Goal: Transaction & Acquisition: Subscribe to service/newsletter

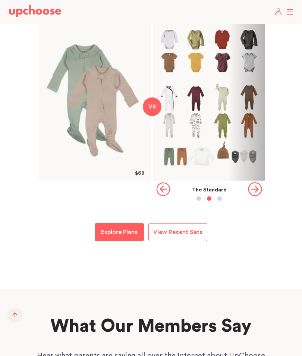
scroll to position [853, 0]
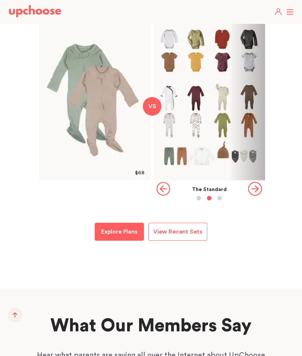
click at [255, 196] on icon "button" at bounding box center [255, 189] width 14 height 14
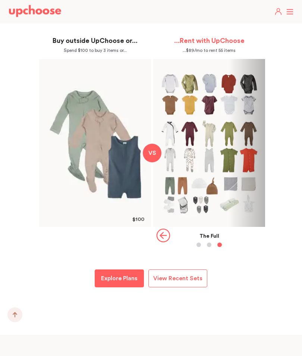
scroll to position [799, 0]
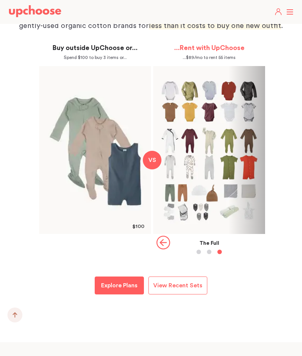
click at [171, 246] on div "The Full" at bounding box center [209, 243] width 112 height 5
click at [166, 250] on icon "button" at bounding box center [163, 243] width 14 height 14
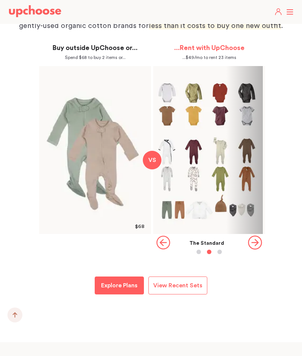
click at [166, 250] on icon "button" at bounding box center [163, 243] width 14 height 14
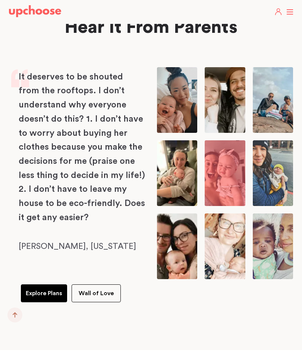
scroll to position [2182, 0]
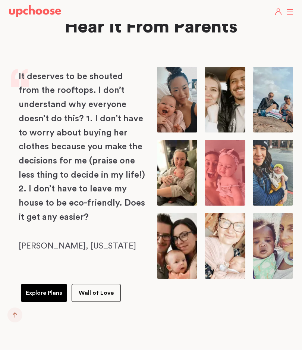
click at [88, 290] on span "Wall of Love" at bounding box center [96, 293] width 35 height 6
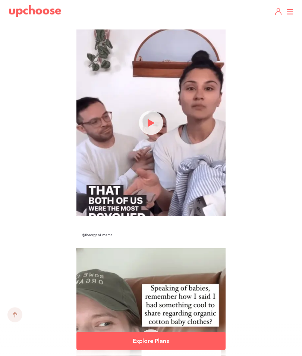
scroll to position [795, 0]
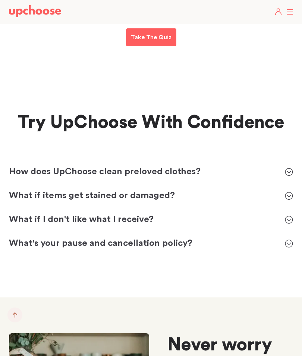
click at [289, 168] on icon at bounding box center [289, 172] width 8 height 8
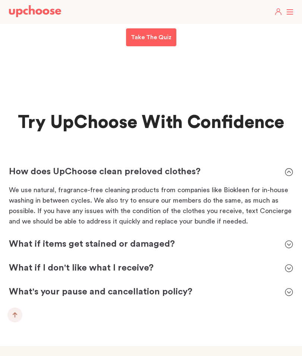
click at [289, 168] on icon at bounding box center [289, 172] width 8 height 8
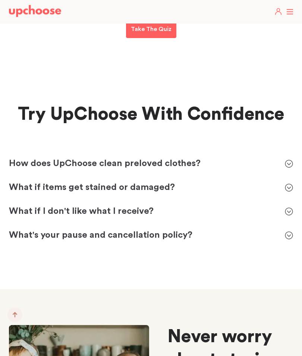
scroll to position [2458, 0]
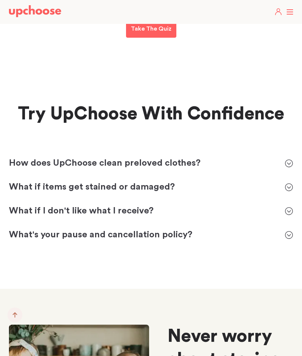
click at [288, 208] on div "What if I don't like what I receive? What if I don't like what I receive?" at bounding box center [151, 211] width 285 height 12
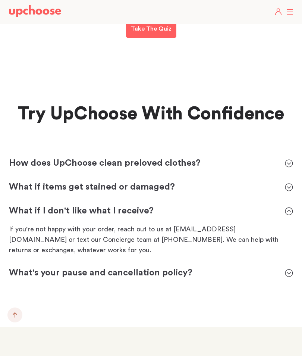
click at [289, 207] on icon at bounding box center [289, 211] width 8 height 8
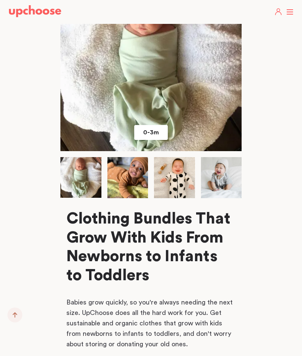
scroll to position [3881, 0]
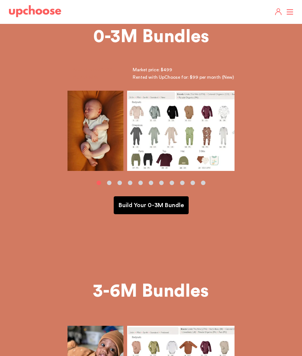
scroll to position [11, 0]
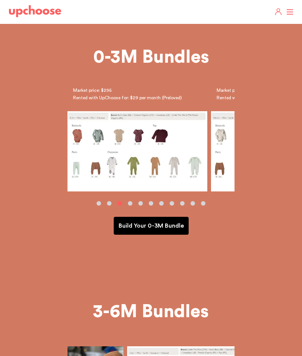
click at [172, 230] on p "Build Your 0-3M Bundle" at bounding box center [151, 225] width 65 height 9
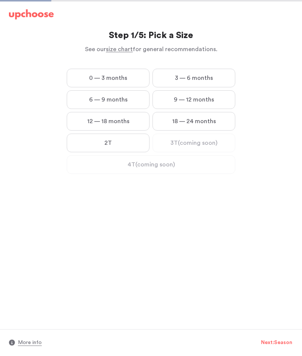
click at [82, 76] on label "0 — 3 months" at bounding box center [108, 78] width 83 height 19
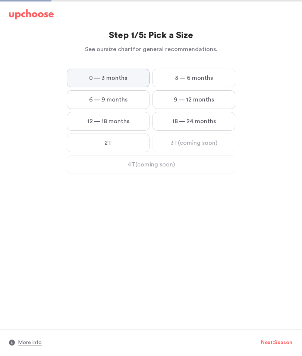
click at [0, 0] on months "0 — 3 months" at bounding box center [0, 0] width 0 height 0
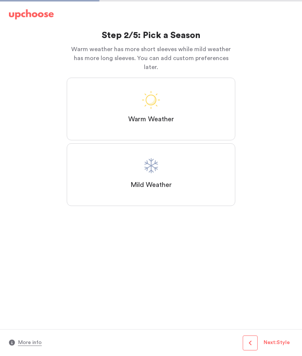
click at [212, 175] on label "Mild Weather" at bounding box center [151, 174] width 169 height 63
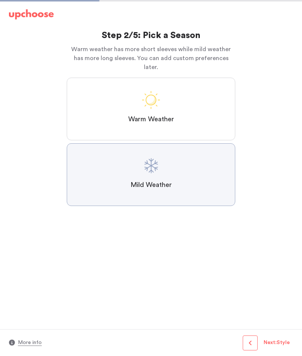
click at [0, 0] on Weather "Mild Weather" at bounding box center [0, 0] width 0 height 0
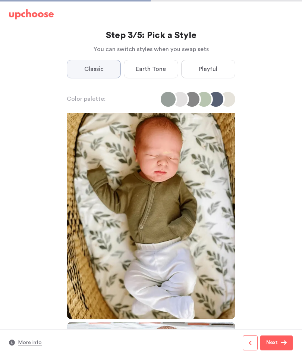
scroll to position [3, 0]
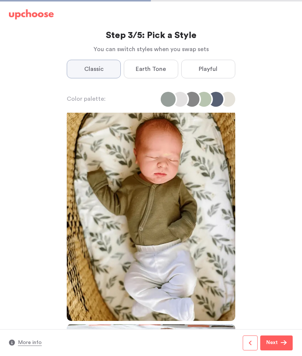
click at [142, 65] on span "Earth Tone" at bounding box center [151, 69] width 30 height 9
click at [0, 0] on Tone "Earth Tone" at bounding box center [0, 0] width 0 height 0
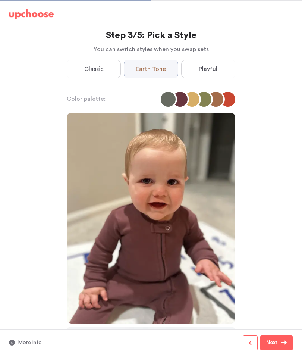
scroll to position [0, 0]
click at [218, 71] on label "Playful" at bounding box center [208, 69] width 54 height 19
click at [0, 0] on input "Playful" at bounding box center [0, 0] width 0 height 0
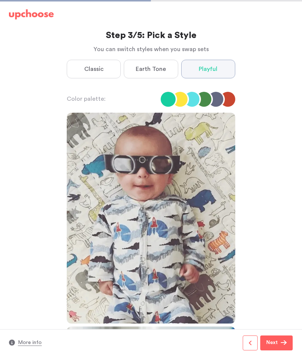
click at [89, 75] on label "Classic" at bounding box center [94, 69] width 54 height 19
click at [0, 0] on input "Classic" at bounding box center [0, 0] width 0 height 0
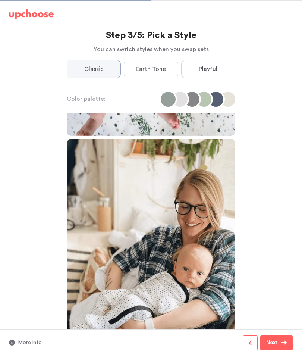
scroll to position [615, 0]
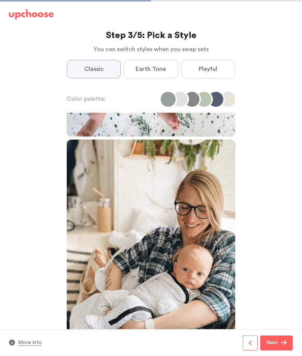
click at [281, 338] on button "Next" at bounding box center [277, 343] width 32 height 15
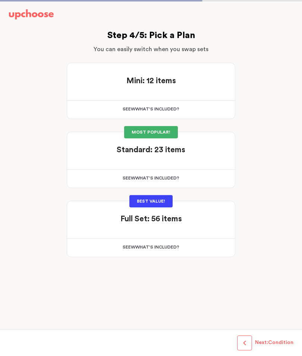
click at [159, 105] on div "See w W hat's included ?" at bounding box center [151, 110] width 168 height 18
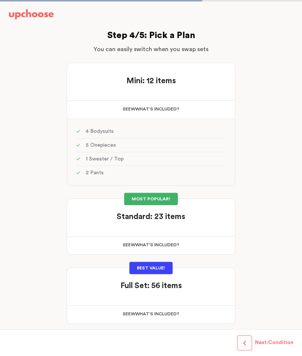
click at [174, 244] on div "See w W hat's included ?" at bounding box center [151, 246] width 168 height 18
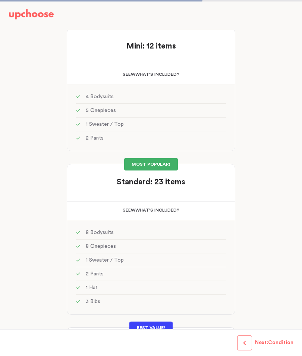
scroll to position [34, 0]
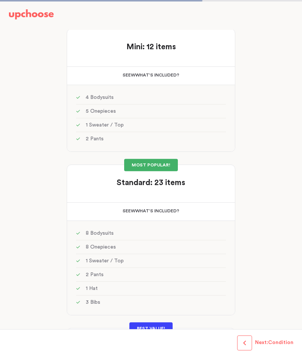
click at [162, 207] on div "See w W hat's included ?" at bounding box center [151, 212] width 168 height 18
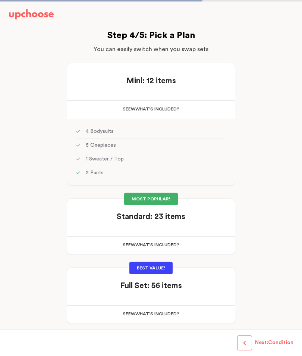
scroll to position [32, 0]
click at [170, 306] on div "See w W hat's included ?" at bounding box center [151, 315] width 168 height 18
click at [208, 199] on div "MOST POPULAR! Standard: 23 items Standard: 23 items See w W hat's included ? 8 …" at bounding box center [151, 227] width 169 height 56
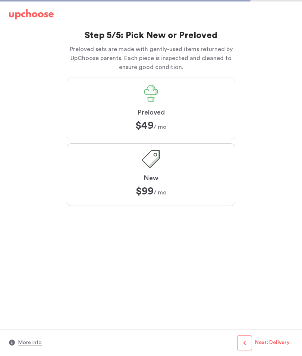
click at [31, 342] on button "More info" at bounding box center [30, 343] width 24 height 9
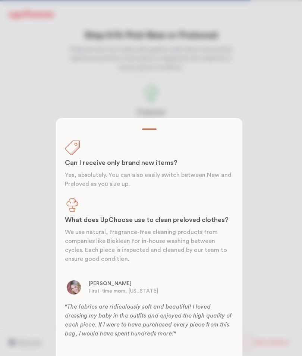
click at [274, 153] on div at bounding box center [151, 178] width 302 height 356
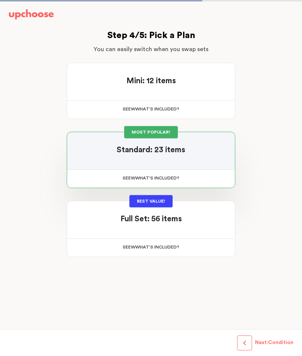
click at [202, 203] on div "BEST VALUE! Full Set: 56 items Full Set: 56 items See w W hat's included ? 10 B…" at bounding box center [151, 229] width 169 height 56
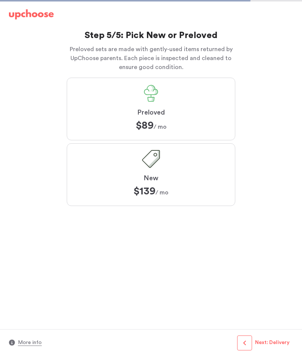
click at [90, 91] on label "Preloved $89 $89 / mo" at bounding box center [151, 109] width 169 height 63
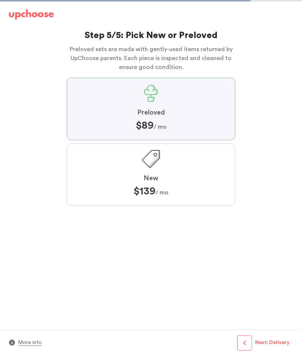
click at [0, 0] on input "Preloved $89 $89 / mo" at bounding box center [0, 0] width 0 height 0
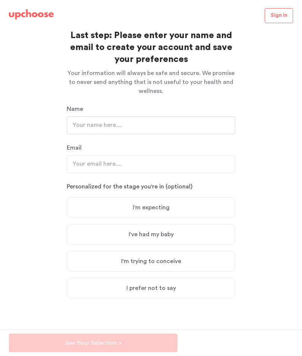
click at [76, 123] on input "text" at bounding box center [151, 126] width 169 height 18
type input "Mckenzie"
click at [266, 184] on div "Last step: Please enter your name and email to create your account and save you…" at bounding box center [151, 179] width 302 height 299
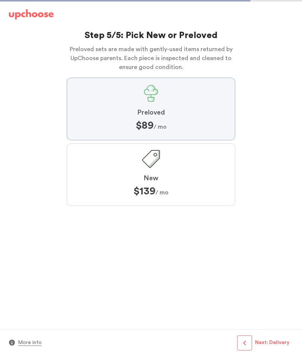
scroll to position [32, 0]
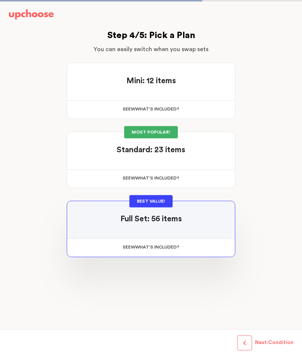
click at [89, 155] on div at bounding box center [151, 157] width 150 height 5
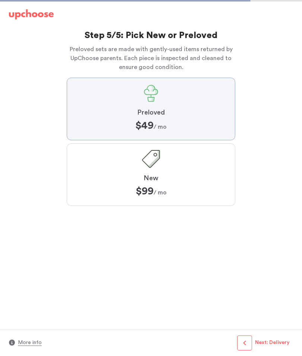
click at [91, 99] on label "Preloved $49 $49 / mo" at bounding box center [151, 109] width 169 height 63
click at [0, 0] on input "Preloved $49 $49 / mo" at bounding box center [0, 0] width 0 height 0
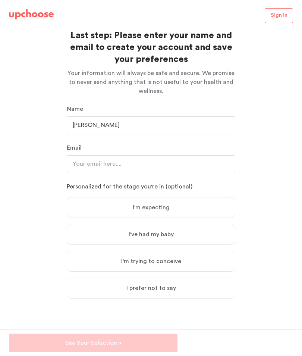
click at [80, 155] on input "email" at bounding box center [151, 164] width 169 height 18
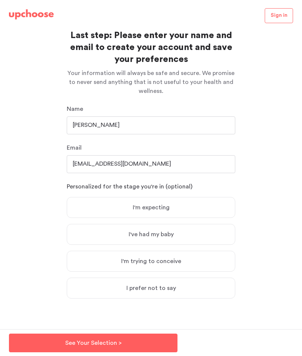
type input "mckenzieingram@aol.com"
click at [89, 197] on label "I'm expecting" at bounding box center [151, 207] width 169 height 21
click at [0, 0] on input "I'm expecting" at bounding box center [0, 0] width 0 height 0
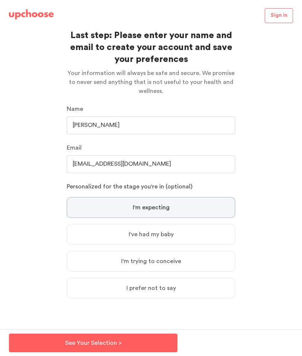
click at [153, 344] on button "See Your Selection > See Your Selection >" at bounding box center [93, 343] width 169 height 19
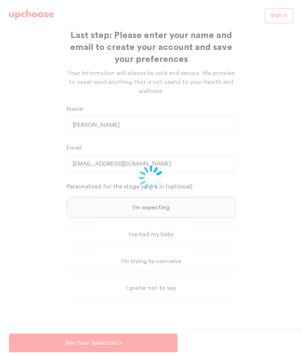
click at [142, 341] on button "See Your Selection > See Your Selection >" at bounding box center [93, 343] width 169 height 19
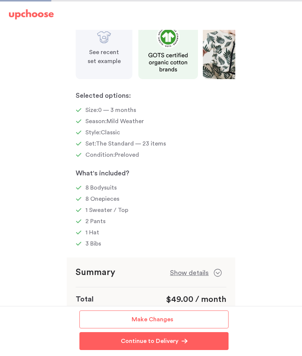
scroll to position [60, 0]
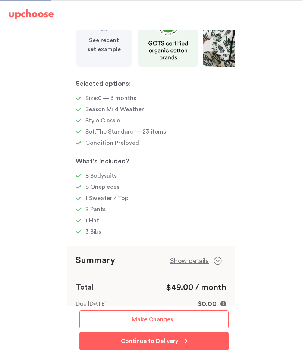
click at [214, 260] on icon at bounding box center [218, 261] width 16 height 16
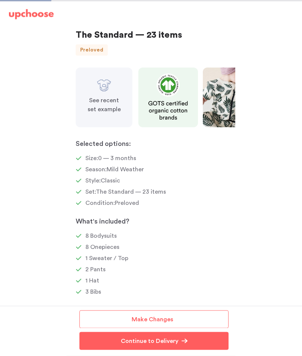
scroll to position [0, 0]
click at [94, 111] on p "See recent set example" at bounding box center [104, 105] width 39 height 18
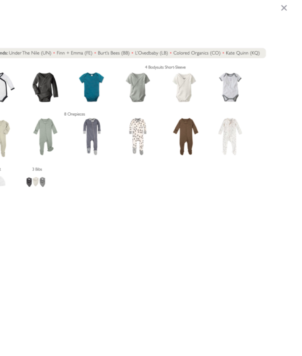
click at [288, 13] on icon at bounding box center [291, 16] width 6 height 6
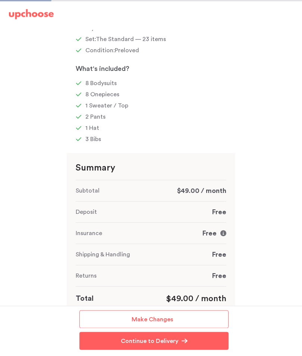
scroll to position [164, 0]
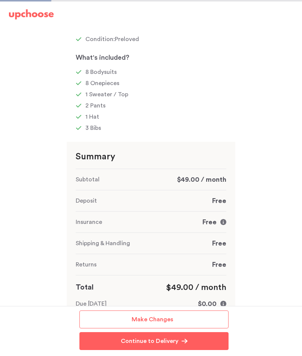
click at [212, 350] on link "Continue to Delivery Continue to Delivery" at bounding box center [154, 341] width 149 height 18
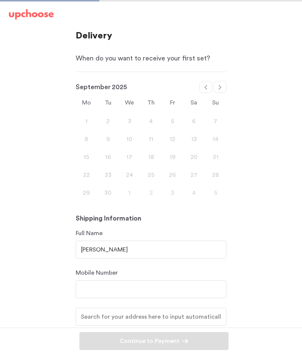
click at [222, 89] on icon at bounding box center [220, 87] width 6 height 6
click at [223, 89] on div at bounding box center [220, 87] width 13 height 12
select select "November"
click at [213, 162] on div "10 11 12 13 14 15 16" at bounding box center [151, 157] width 151 height 18
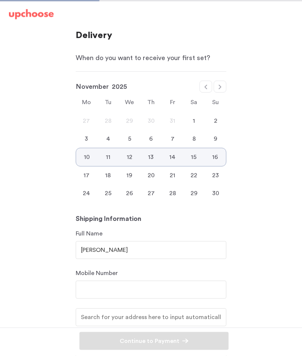
click at [196, 256] on input "[PERSON_NAME]" at bounding box center [151, 251] width 151 height 18
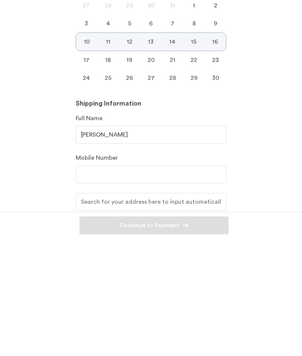
type input "[PERSON_NAME]"
click at [88, 281] on input "number" at bounding box center [151, 290] width 151 height 18
type input "8654692851"
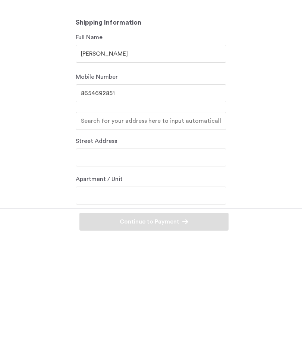
scroll to position [95, 0]
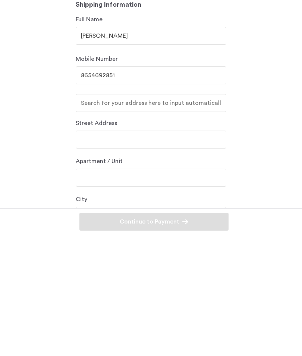
click at [90, 250] on input "text" at bounding box center [151, 259] width 151 height 18
type input "175"
click at [90, 214] on input "text" at bounding box center [151, 223] width 151 height 18
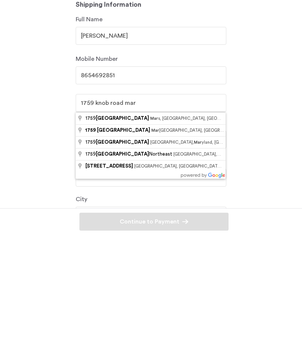
type input "[STREET_ADDRESS]"
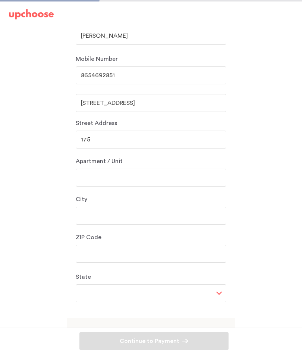
type input "[STREET_ADDRESS]"
type input "Maryville"
type input "37803"
select select "TN"
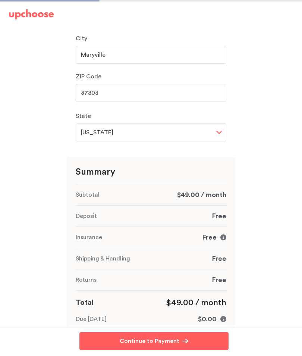
scroll to position [378, 0]
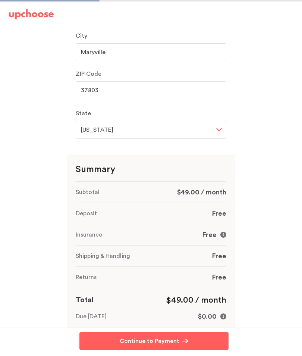
click at [204, 350] on button "Continue to Payment Continue to Payment" at bounding box center [154, 341] width 149 height 18
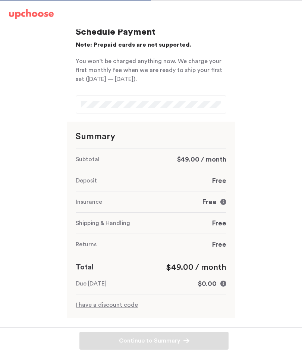
scroll to position [4, 0]
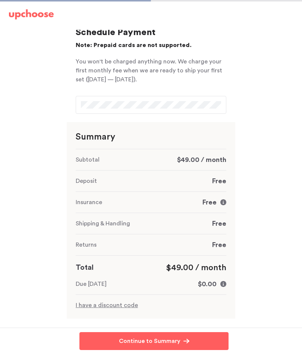
click at [96, 303] on p "I have a discount code" at bounding box center [151, 305] width 151 height 9
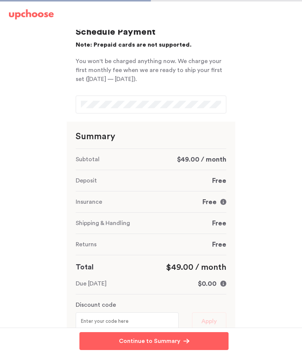
click at [87, 322] on input "text" at bounding box center [127, 322] width 103 height 18
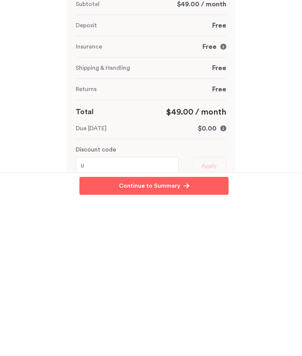
scroll to position [40, 0]
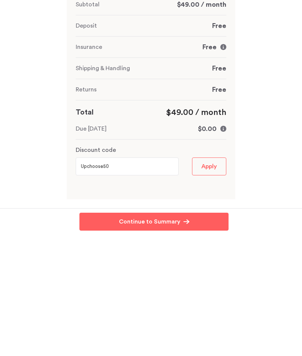
click at [211, 281] on span "Apply" at bounding box center [210, 286] width 16 height 10
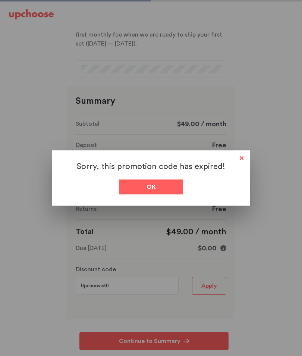
click at [171, 186] on div "Ok" at bounding box center [150, 187] width 63 height 15
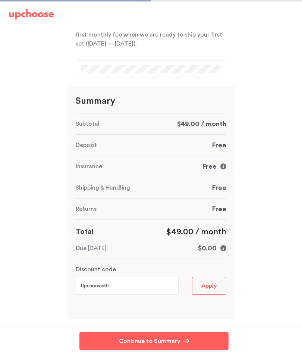
click at [134, 279] on input "Upchoose50" at bounding box center [127, 286] width 103 height 18
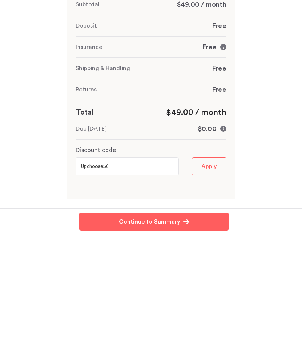
click at [150, 277] on input "Upchoose50" at bounding box center [127, 286] width 103 height 18
type input "U"
type input "Organic20"
click at [212, 281] on span "Apply" at bounding box center [210, 286] width 16 height 10
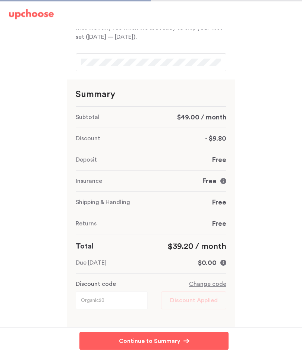
scroll to position [61, 0]
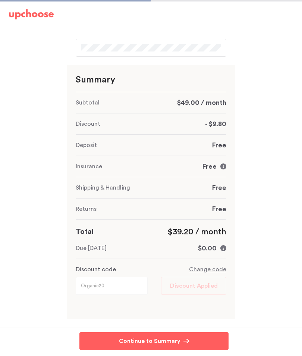
click at [190, 340] on button "Continue to Summary Continue to Summary" at bounding box center [154, 341] width 149 height 18
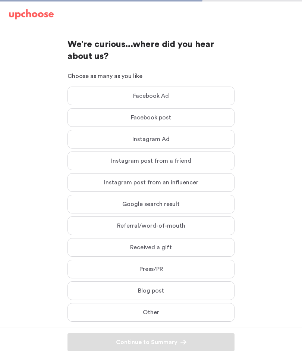
click at [197, 204] on label "Google search result Google search result" at bounding box center [151, 204] width 167 height 19
click at [0, 0] on input "Google search result Google search result" at bounding box center [0, 0] width 0 height 0
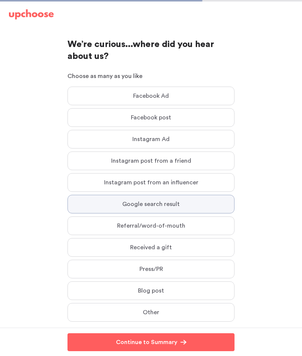
click at [197, 345] on button "Continue to Summary Continue to Summary" at bounding box center [151, 342] width 167 height 18
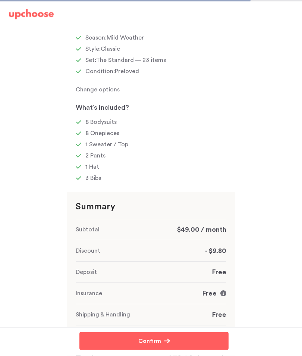
scroll to position [221, 0]
click at [220, 293] on div "Free You don't have to worry about potential stains and damages. Insurance is i…" at bounding box center [215, 293] width 24 height 9
click at [224, 294] on icon at bounding box center [224, 294] width 6 height 6
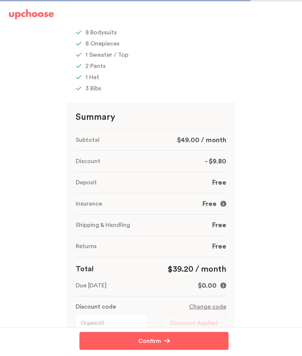
scroll to position [312, 0]
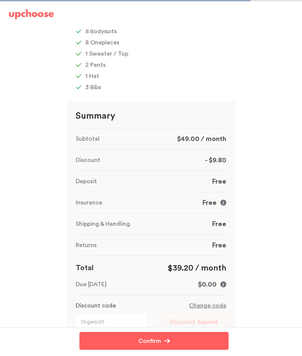
click at [201, 350] on button "Confirm Confirm" at bounding box center [154, 341] width 149 height 18
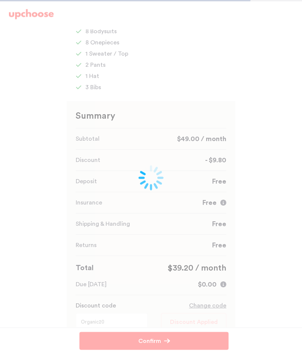
scroll to position [312, 0]
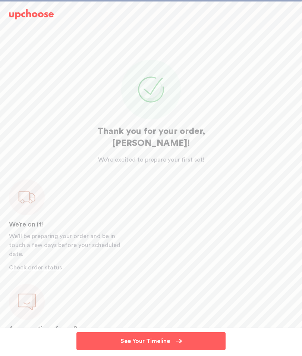
click at [152, 346] on p "See Your Timeline" at bounding box center [146, 341] width 50 height 9
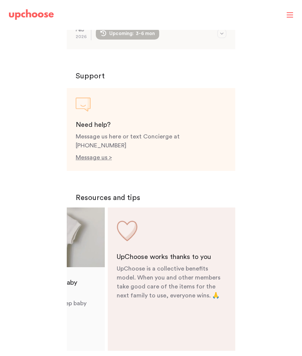
scroll to position [246, 0]
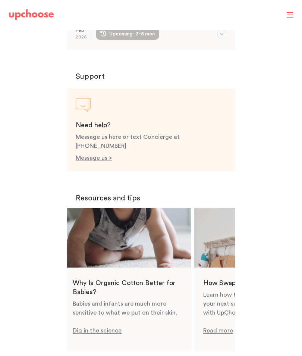
click at [220, 310] on link "Read more" at bounding box center [259, 279] width 128 height 143
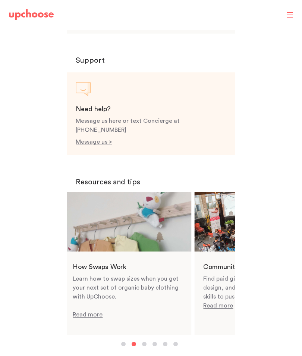
click at [137, 211] on link "Read more" at bounding box center [128, 263] width 128 height 143
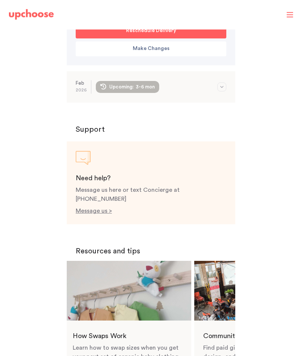
scroll to position [0, 0]
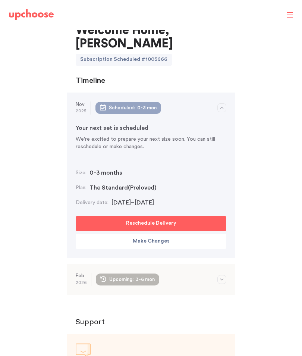
click at [43, 18] on img at bounding box center [31, 14] width 45 height 10
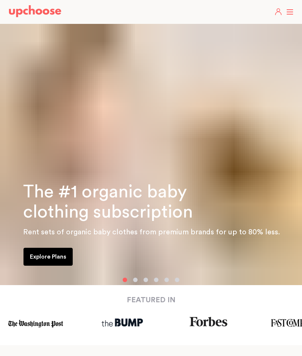
click at [290, 12] on label at bounding box center [290, 12] width 7 height 0
click at [0, 0] on input "checkbox" at bounding box center [0, 0] width 0 height 0
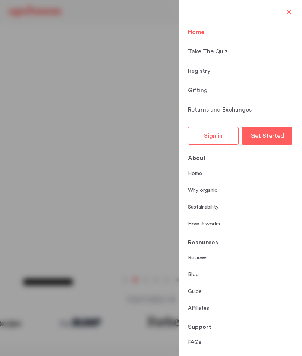
click at [209, 204] on link "Sustainability" at bounding box center [203, 208] width 31 height 8
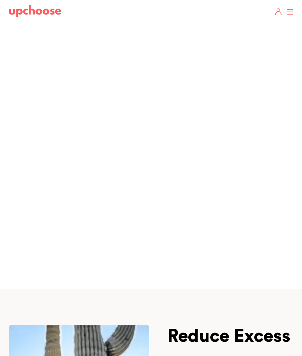
scroll to position [90, 0]
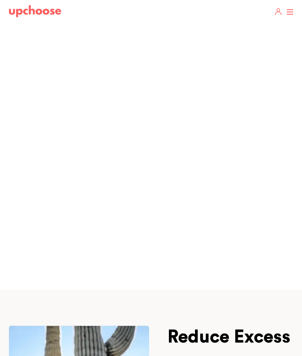
click at [289, 12] on header "Home Take The Quiz Registry Gifting Returns and Exchanges Get Started Get Start…" at bounding box center [151, 12] width 302 height 24
click at [289, 12] on label at bounding box center [290, 12] width 7 height 0
click at [0, 0] on input "checkbox" at bounding box center [0, 0] width 0 height 0
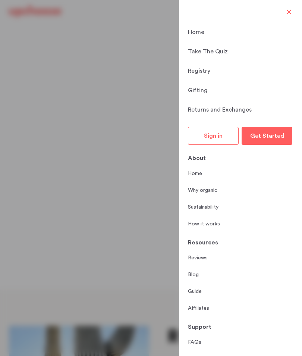
click at [202, 86] on p "Gifting" at bounding box center [198, 90] width 20 height 9
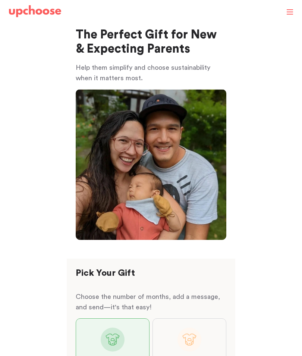
click at [288, 12] on span at bounding box center [290, 12] width 6 height 1
click at [174, 12] on input "checkbox" at bounding box center [174, 12] width 0 height 0
checkbox input "true"
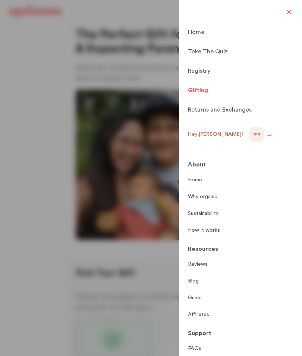
click at [200, 345] on link "FAQs" at bounding box center [194, 349] width 13 height 8
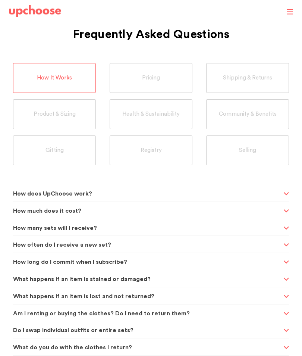
scroll to position [31, 0]
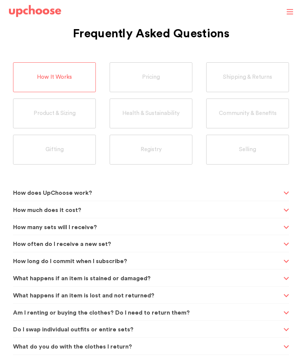
click at [269, 99] on div "Community & Benefits" at bounding box center [248, 114] width 83 height 30
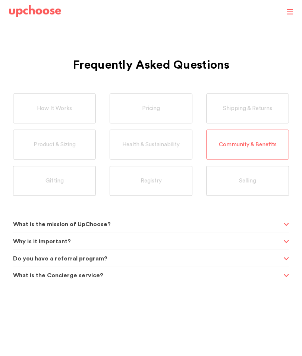
scroll to position [0, 0]
click at [287, 260] on div "Do you have a referral program?" at bounding box center [151, 259] width 276 height 18
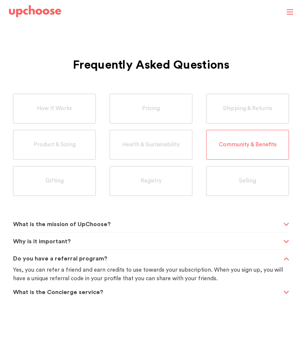
click at [286, 254] on div "Do you have a referral program?" at bounding box center [151, 259] width 276 height 18
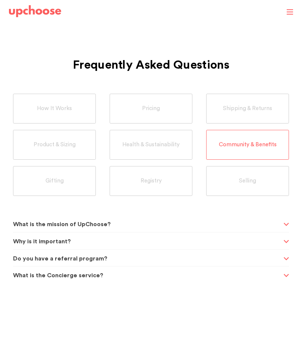
click at [270, 191] on div "Selling" at bounding box center [248, 181] width 83 height 30
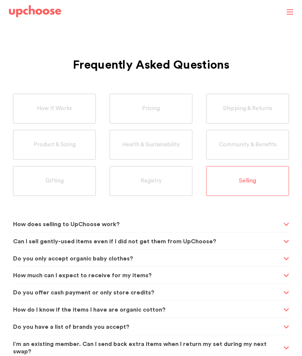
click at [276, 184] on div "Selling" at bounding box center [248, 181] width 83 height 30
click at [156, 189] on div "Registry" at bounding box center [151, 181] width 83 height 30
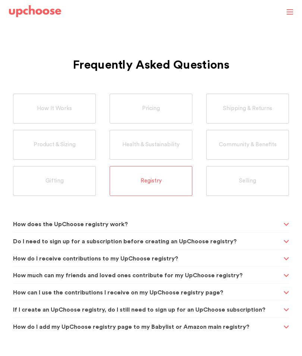
click at [288, 222] on div "How does the UpChoose registry work?" at bounding box center [151, 224] width 276 height 18
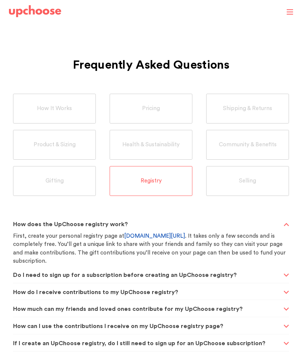
click at [285, 218] on div "How does the UpChoose registry work?" at bounding box center [151, 224] width 276 height 18
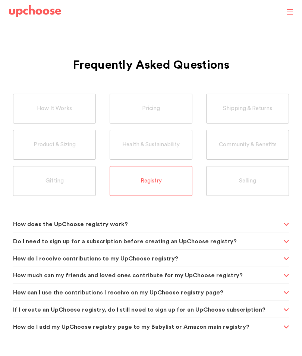
click at [67, 111] on span "How It Works" at bounding box center [54, 108] width 35 height 7
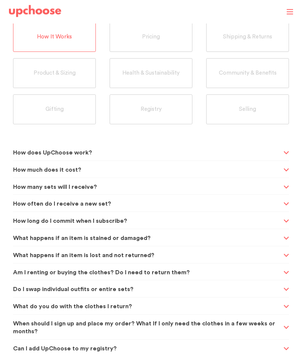
scroll to position [77, 0]
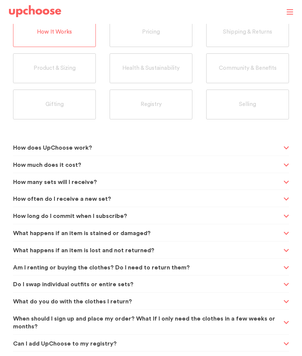
click at [157, 285] on span "Do I swap individual outfits or entire sets?" at bounding box center [147, 285] width 269 height 18
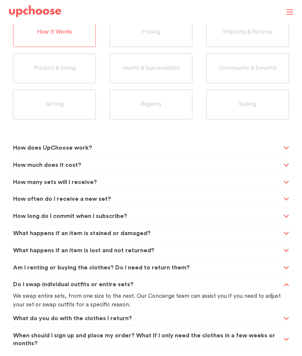
click at [173, 287] on span "Do I swap individual outfits or entire sets?" at bounding box center [147, 285] width 269 height 18
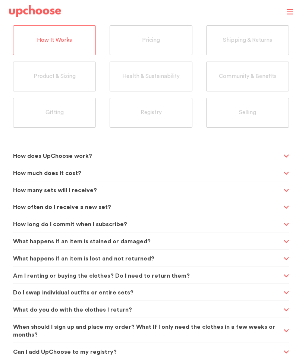
scroll to position [0, 0]
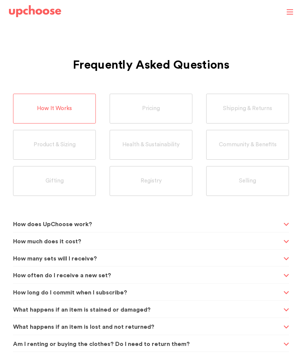
click at [158, 177] on div "Registry" at bounding box center [151, 181] width 83 height 30
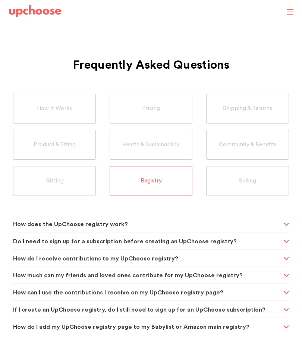
click at [285, 239] on div "Do I need to sign up for a subscription before creating an UpChoose registry?" at bounding box center [151, 242] width 276 height 18
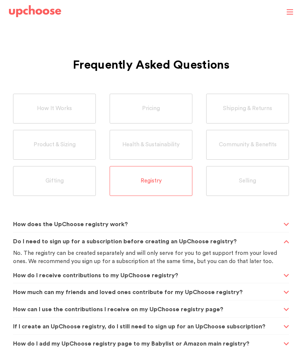
click at [282, 236] on div "Do I need to sign up for a subscription before creating an UpChoose registry?" at bounding box center [151, 242] width 276 height 18
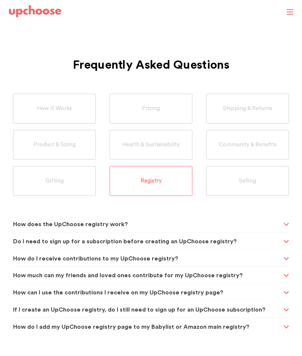
click at [287, 281] on div "How much can my friends and loved ones contribute for my UpChoose registry?" at bounding box center [151, 276] width 276 height 18
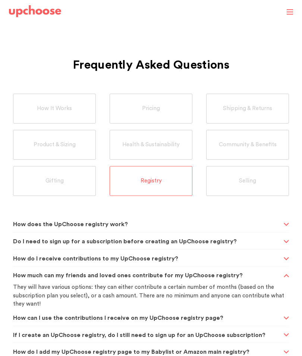
click at [286, 278] on div "How much can my friends and loved ones contribute for my UpChoose registry?" at bounding box center [151, 276] width 276 height 18
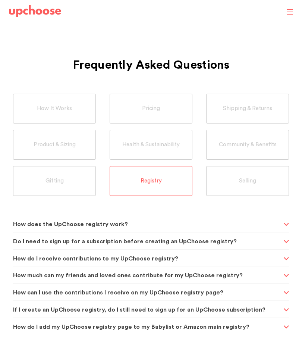
click at [287, 291] on div "How can I use the contributions I receive on my UpChoose registry page?" at bounding box center [151, 293] width 276 height 18
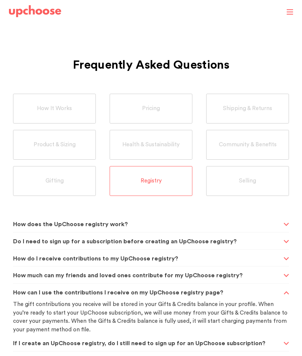
click at [286, 289] on div "How can I use the contributions I receive on my UpChoose registry page?" at bounding box center [151, 293] width 276 height 18
